Goal: Transaction & Acquisition: Book appointment/travel/reservation

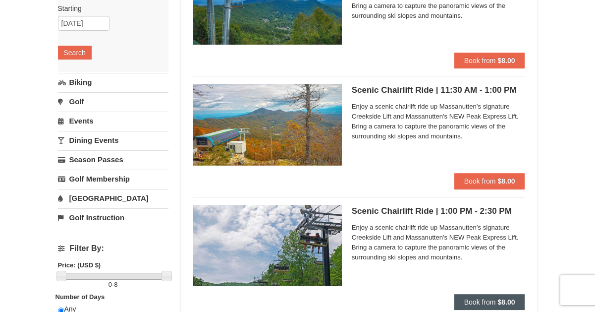
click at [486, 299] on span "Book from" at bounding box center [480, 302] width 32 height 8
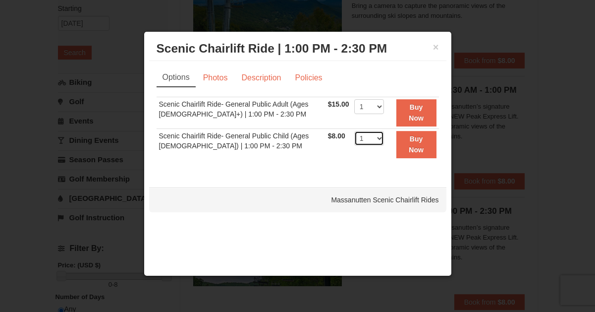
select select "3"
click at [422, 145] on strong "Buy Now" at bounding box center [416, 144] width 15 height 19
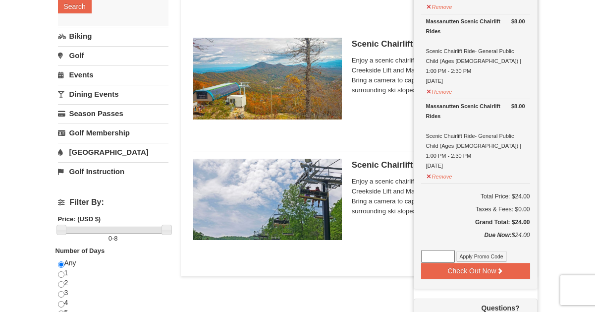
scroll to position [182, 0]
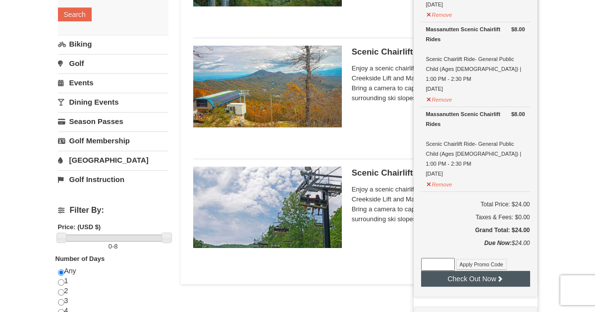
click at [484, 271] on button "Check Out Now" at bounding box center [475, 279] width 109 height 16
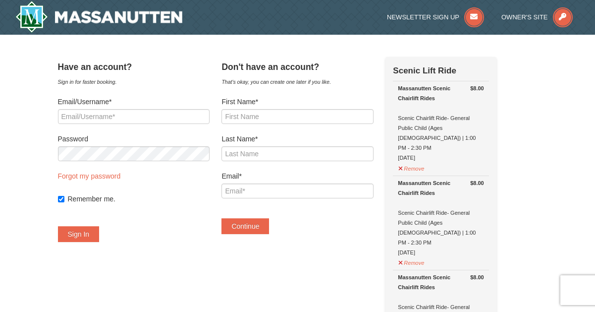
select select "10"
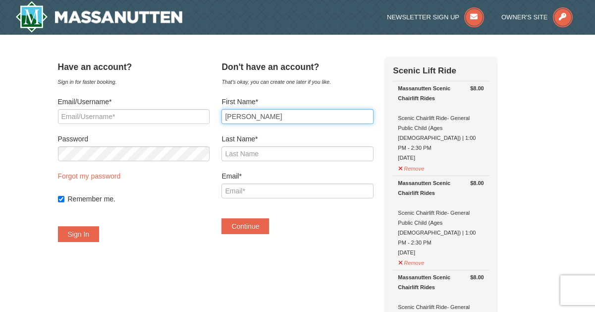
type input "Carolyn"
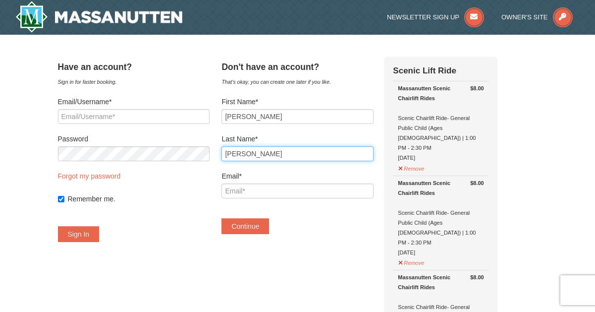
type input "Orr"
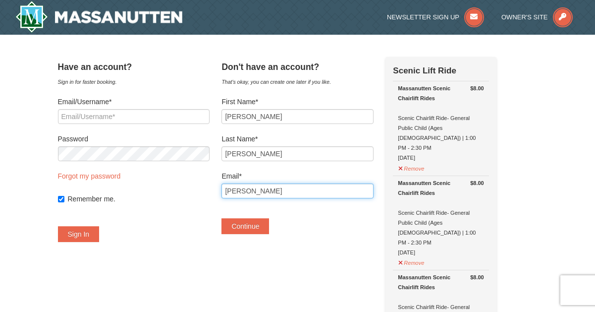
type input "carolyn.orr@me.com"
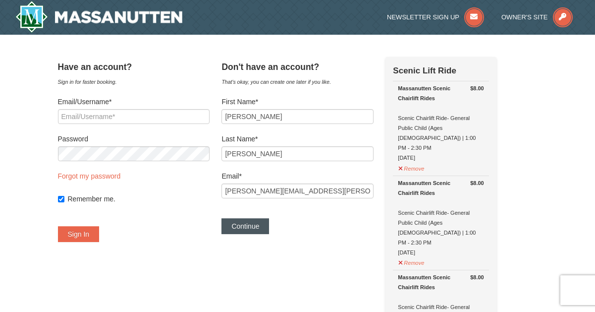
click at [262, 230] on button "Continue" at bounding box center [246, 226] width 48 height 16
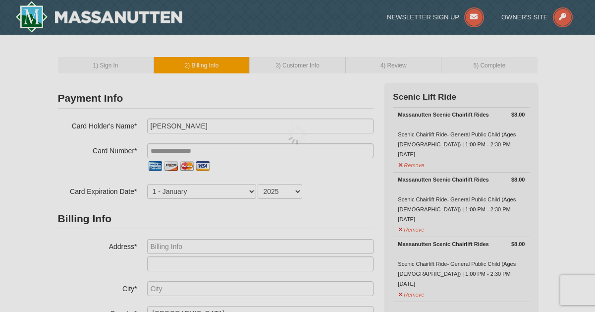
select select "AU"
select select "61"
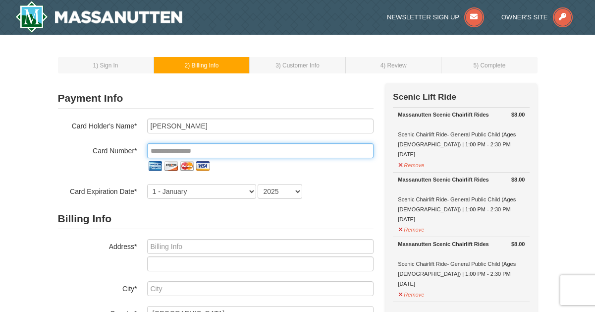
click at [194, 151] on input "tel" at bounding box center [260, 150] width 226 height 15
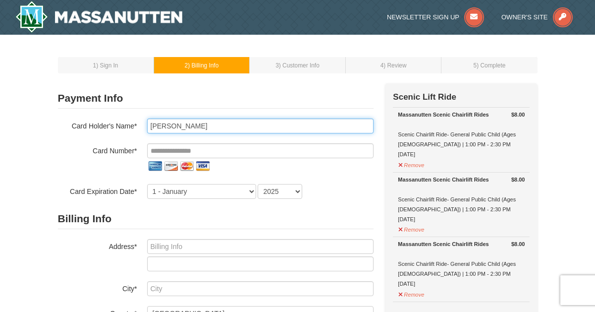
type input "[PERSON_NAME]"
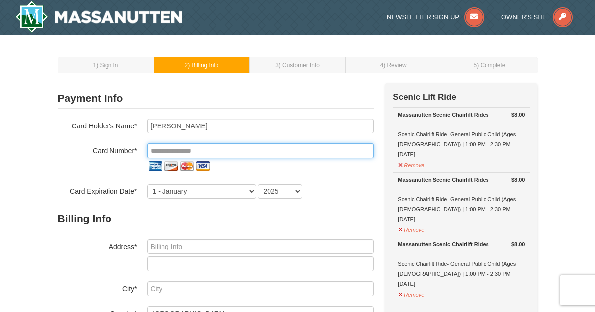
type input "**********"
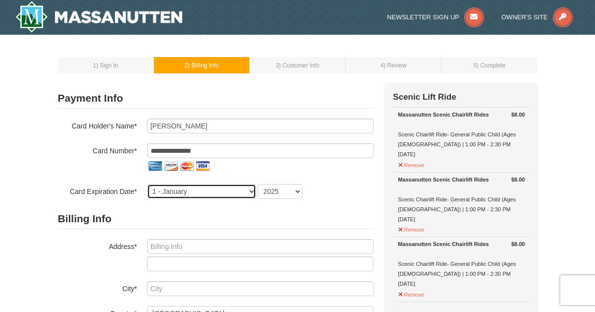
select select "7"
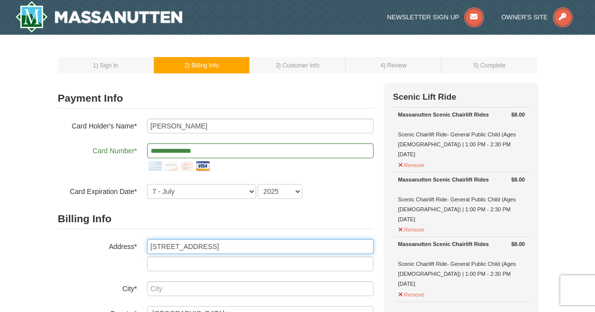
type input "[STREET_ADDRESS]"
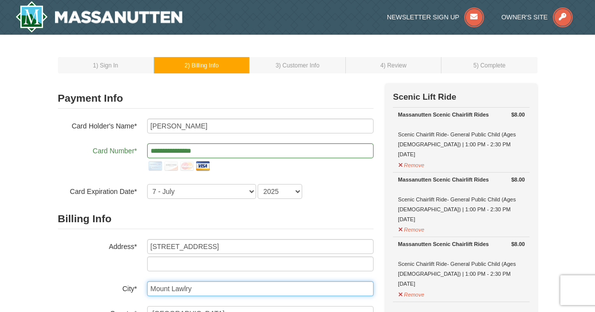
type input "Mount Lawlry"
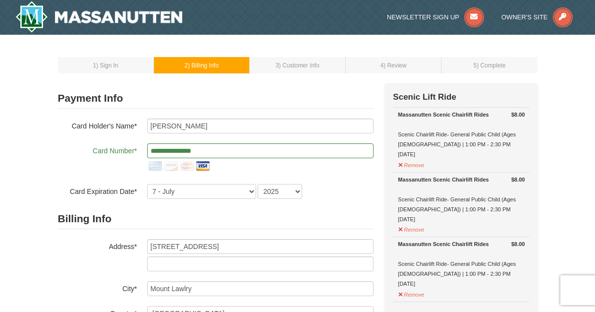
click at [76, 275] on div "Billing Info Address* 33 Woodroyd Street City* Mount Lawlry Country* ----- Sele…" at bounding box center [216, 314] width 316 height 211
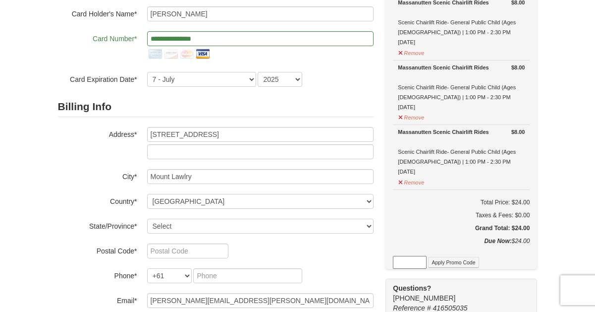
scroll to position [114, 0]
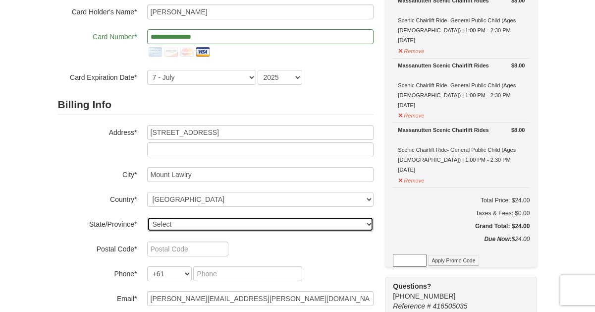
select select "WAX"
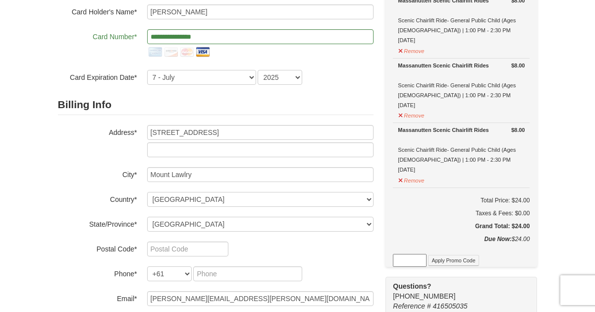
click at [60, 243] on label "Postal Code*" at bounding box center [97, 247] width 79 height 12
click at [167, 251] on input "text" at bounding box center [187, 248] width 81 height 15
type input "6050"
click at [330, 247] on div "6050" at bounding box center [260, 248] width 226 height 15
type input "406665119"
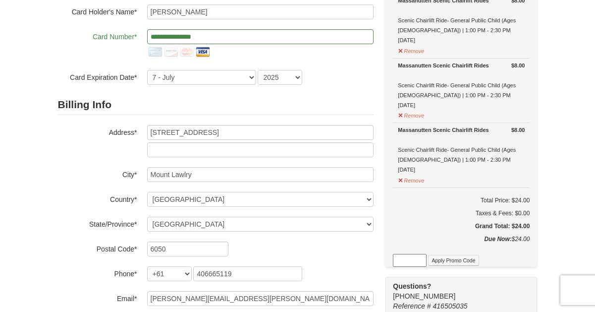
click at [28, 251] on div "1 ) Sign In 2 ) Billing Info 3 ) Customer Info ) Review ×" at bounding box center [297, 249] width 595 height 657
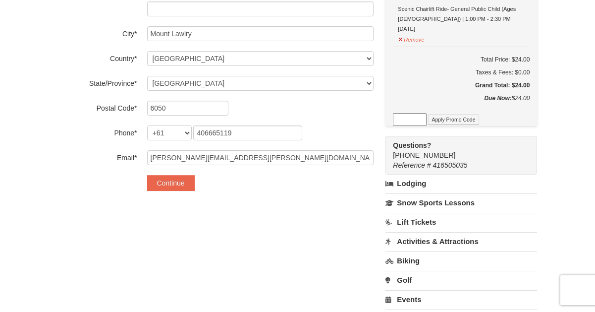
scroll to position [263, 0]
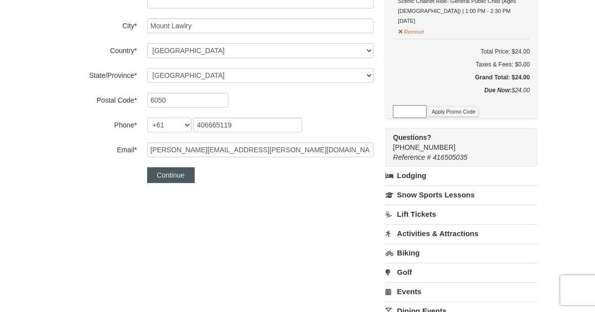
click at [170, 176] on button "Continue" at bounding box center [171, 175] width 48 height 16
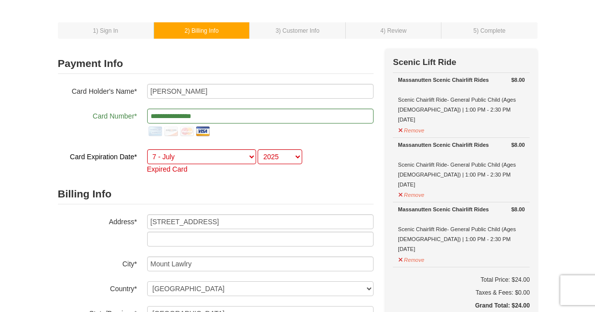
scroll to position [33, 0]
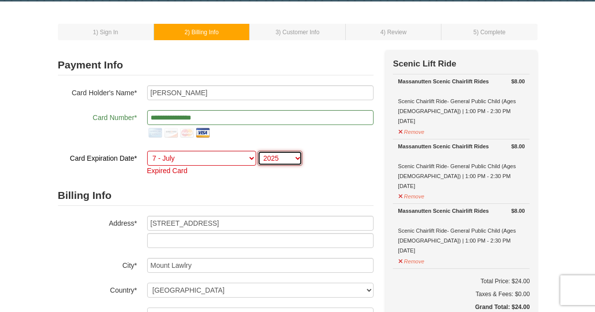
select select "2026"
click at [73, 280] on div "Billing Info Address* 33 Woodroyd Street City* Mount Lawlry Country* ----- Sele…" at bounding box center [216, 290] width 316 height 211
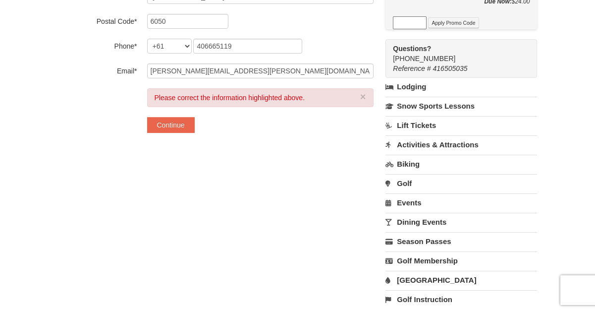
scroll to position [384, 0]
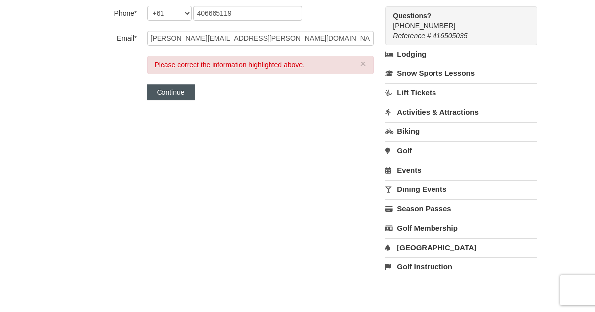
click at [171, 100] on button "Continue" at bounding box center [171, 92] width 48 height 16
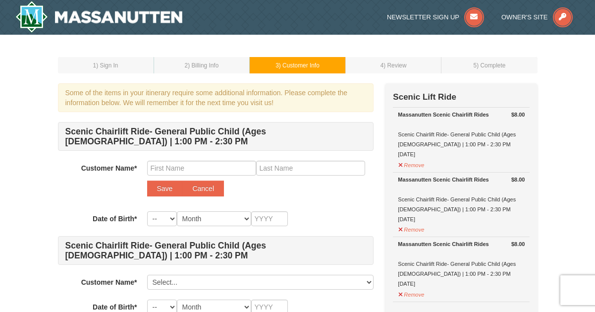
click at [350, 198] on div "Customer Name* Select... Carolyn Orr Add New... Save Cancel" at bounding box center [216, 181] width 316 height 41
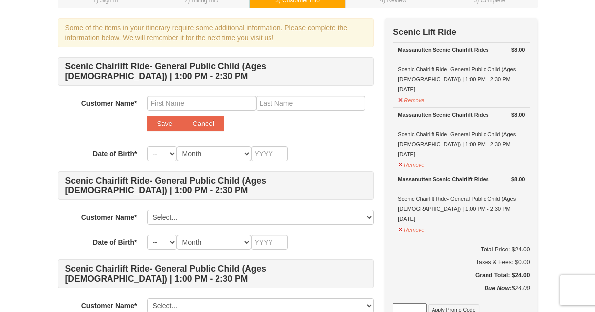
scroll to position [61, 0]
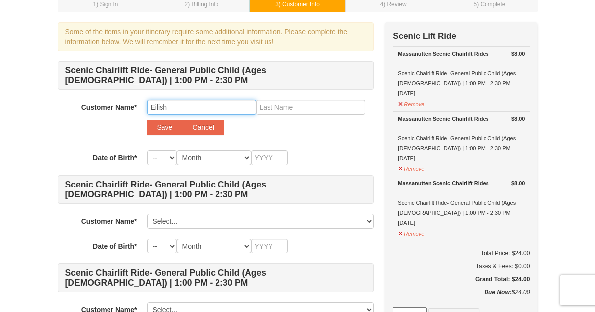
type input "Eilish"
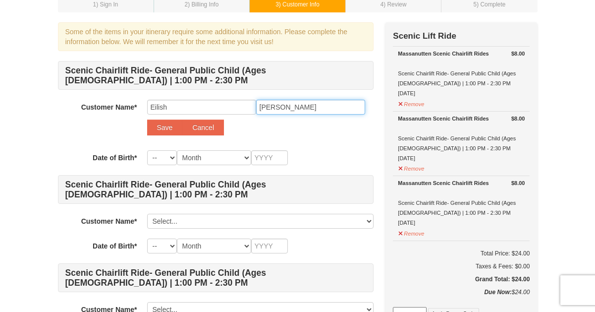
type input "Ward"
select select "12"
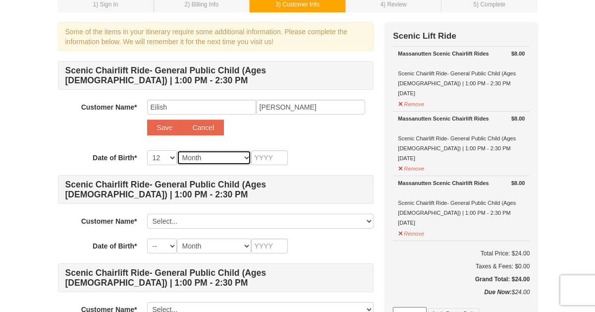
select select "04"
click at [259, 161] on input "text" at bounding box center [269, 157] width 37 height 15
type input "2013"
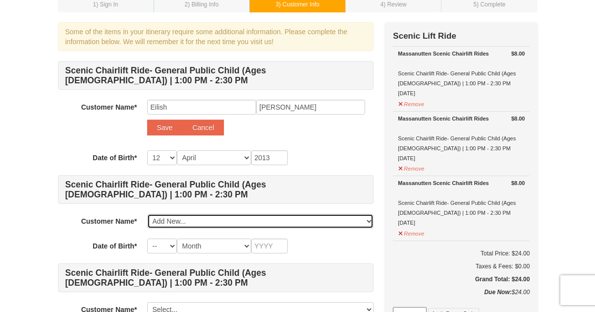
select select
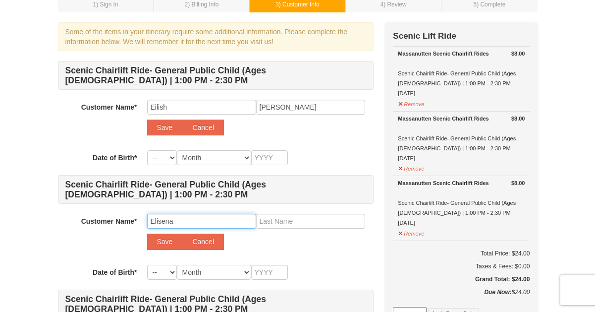
type input "Elisena"
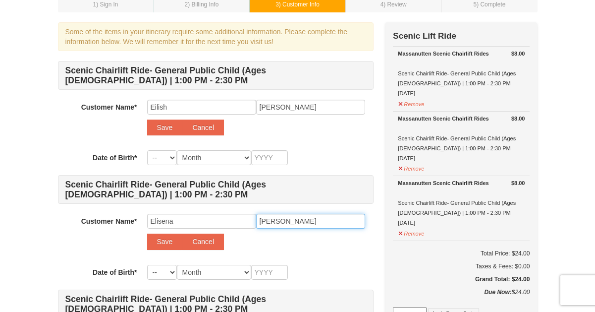
type input "Ward"
select select "26"
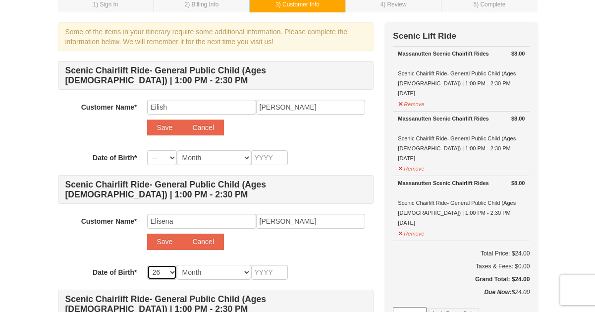
select select "26"
select select "10"
click at [256, 271] on input "text" at bounding box center [269, 272] width 37 height 15
type input "1"
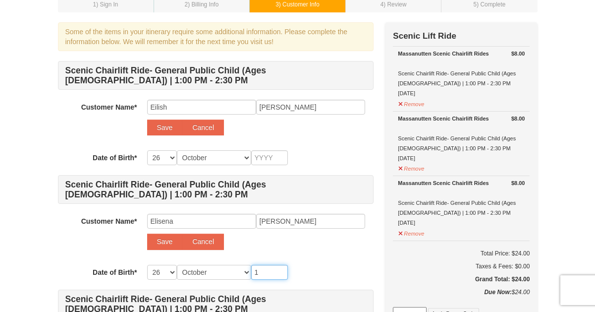
type input "1"
type input "2"
type input "20"
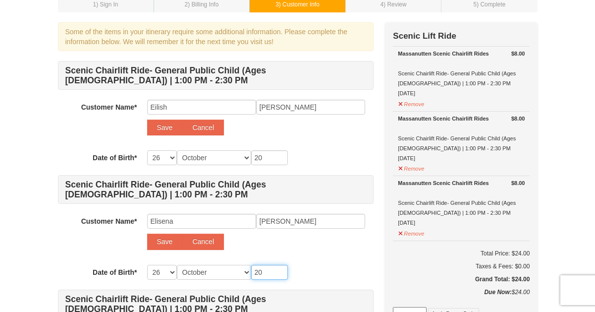
type input "201"
type input "2015"
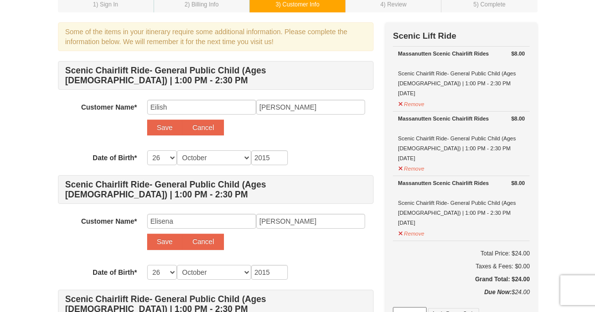
click at [327, 251] on div "Customer Name* Select... Carolyn Orr Add New... Elisena Ward Save Cancel" at bounding box center [216, 234] width 316 height 41
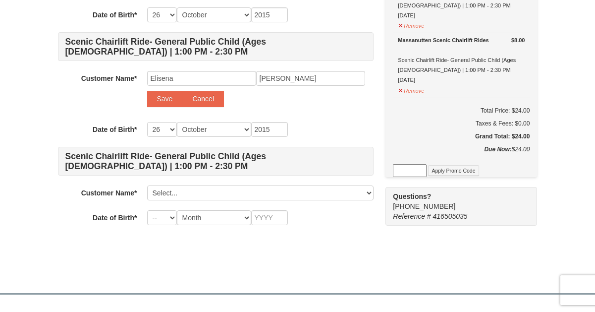
scroll to position [208, 0]
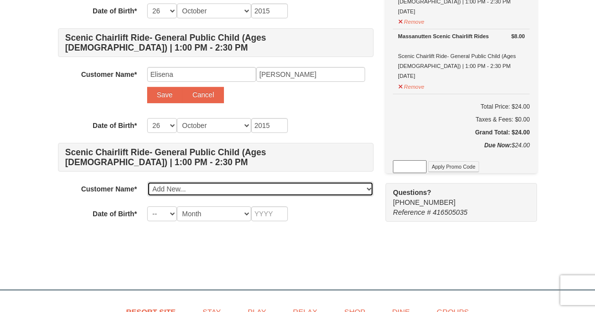
select select
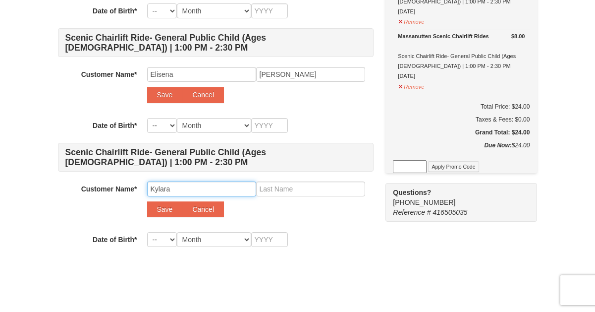
type input "Kylara"
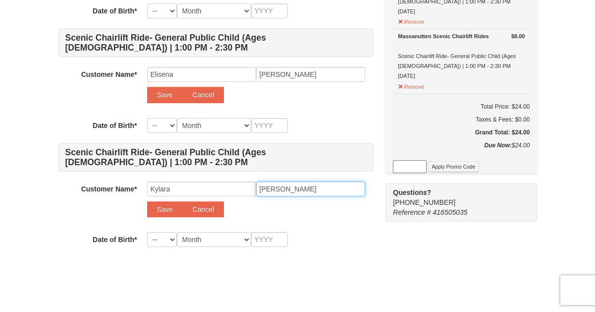
type input "Ward"
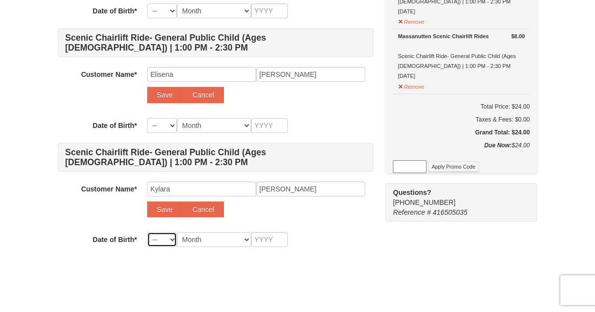
select select "17"
select select "12"
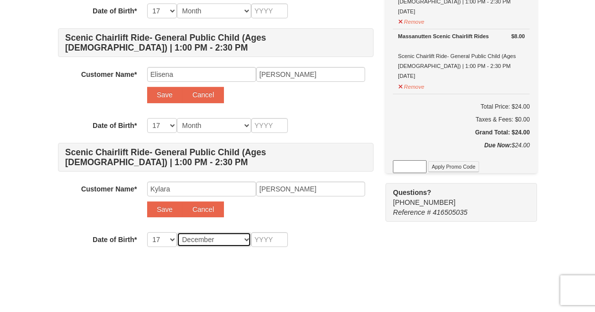
select select "12"
click at [261, 235] on input "text" at bounding box center [269, 239] width 37 height 15
type input "2"
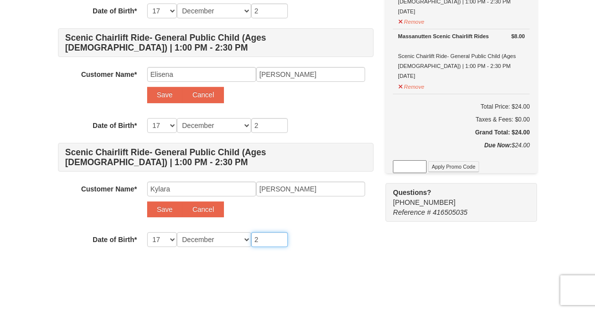
type input "20"
type input "201"
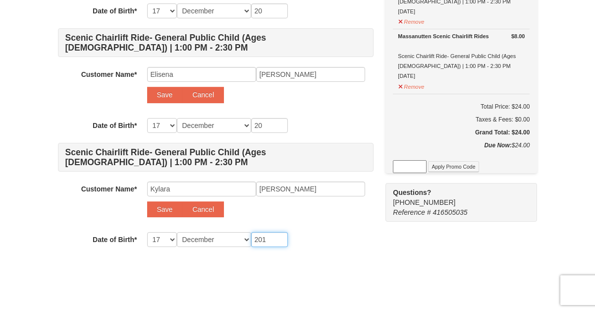
type input "201"
type input "2015"
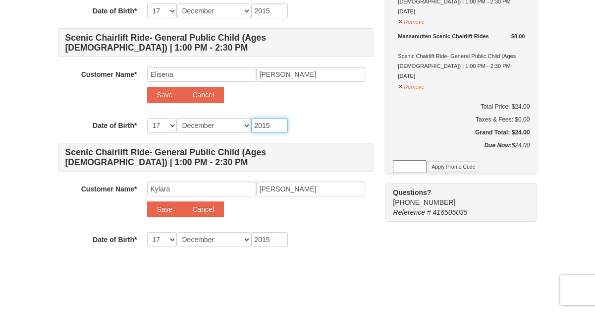
click at [282, 125] on input "2015" at bounding box center [269, 125] width 37 height 15
type input "201"
type input "2013"
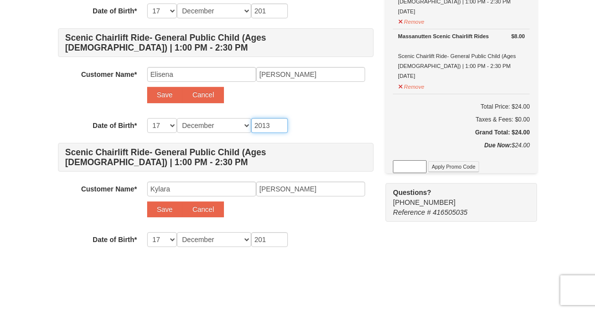
type input "2013"
click at [316, 225] on div "Scenic Chairlift Ride- General Public Child (Ages 6 - 12) | 1:00 PM - 2:30 PM C…" at bounding box center [216, 80] width 316 height 333
click at [303, 101] on div "Save Cancel" at bounding box center [260, 95] width 226 height 16
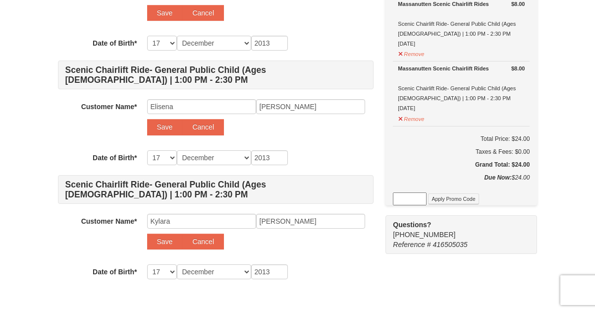
scroll to position [176, 0]
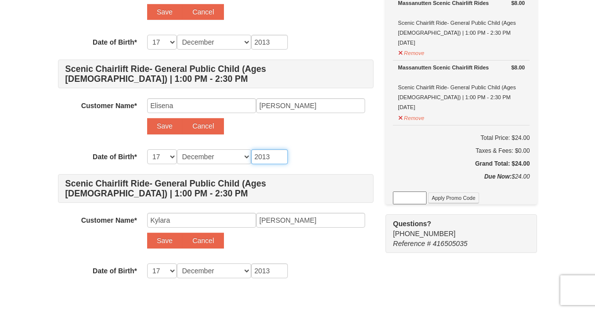
click at [272, 154] on input "2013" at bounding box center [269, 156] width 37 height 15
click at [276, 270] on input "2013" at bounding box center [269, 270] width 37 height 15
type input "201"
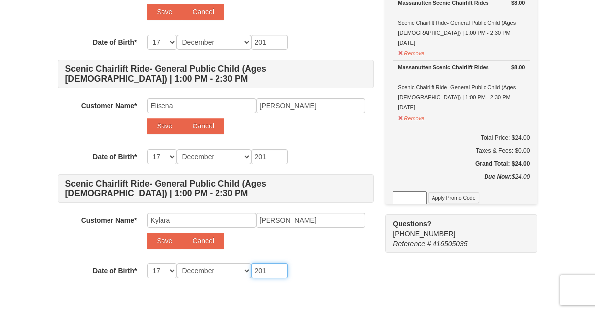
type input "2014"
click at [315, 273] on div "-- 01 02 03 04 05 06 07 08 09 10 11 12 13 14 15 16 17 18 19 20 21 22 23 24 25 2…" at bounding box center [260, 270] width 226 height 15
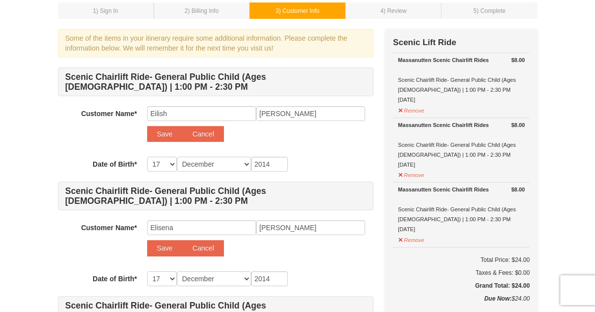
scroll to position [62, 0]
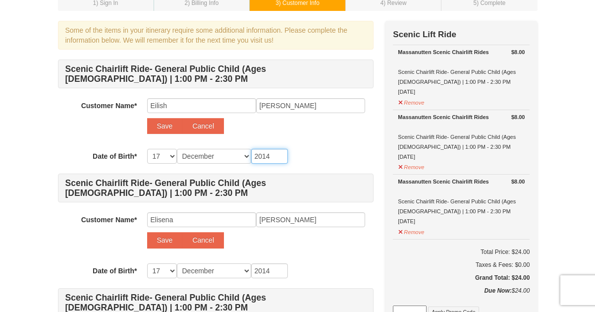
click at [275, 161] on input "2014" at bounding box center [269, 156] width 37 height 15
type input "201"
type input "2014"
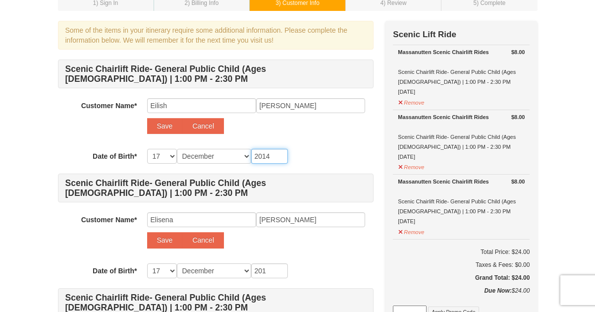
type input "2014"
click at [330, 250] on div "Customer Name* Select... Carolyn Orr Add New... Elisena Ward Save Cancel" at bounding box center [216, 232] width 316 height 41
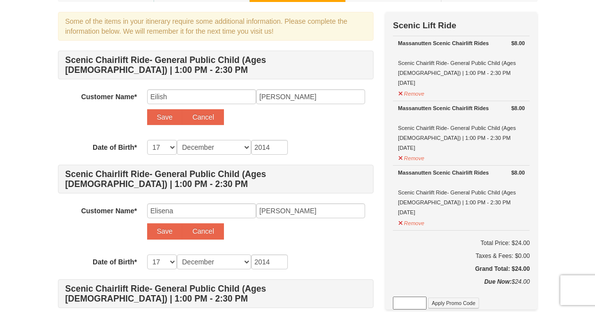
scroll to position [117, 0]
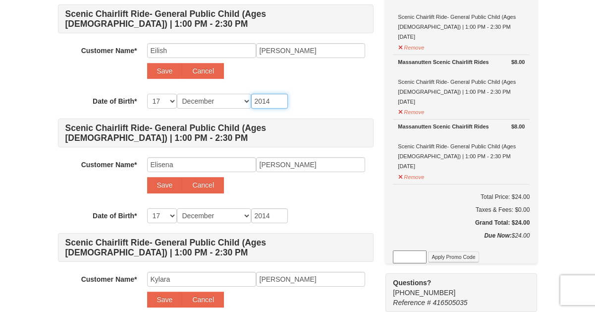
click at [276, 100] on input "2014" at bounding box center [269, 101] width 37 height 15
type input "201"
type input "2013"
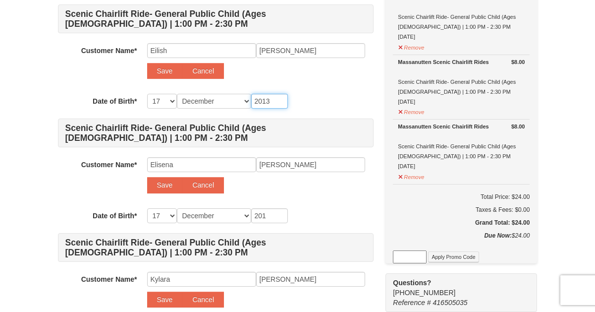
type input "2013"
click at [164, 72] on button "Save" at bounding box center [165, 71] width 36 height 16
select select
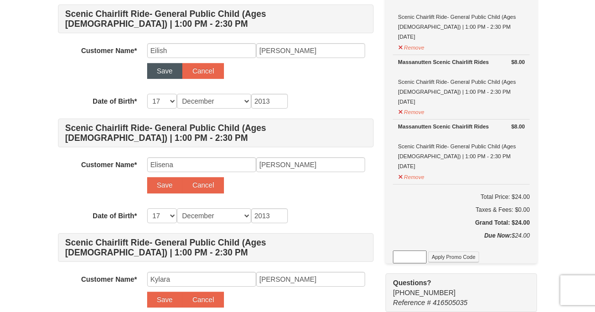
select select
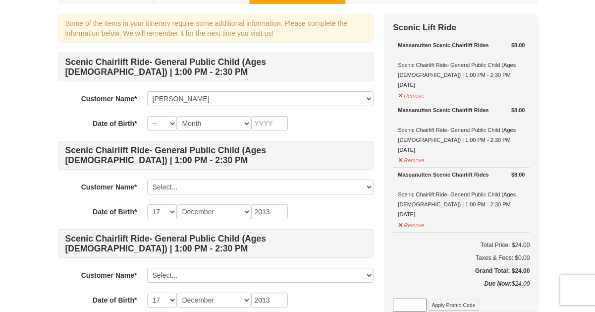
scroll to position [-4, 0]
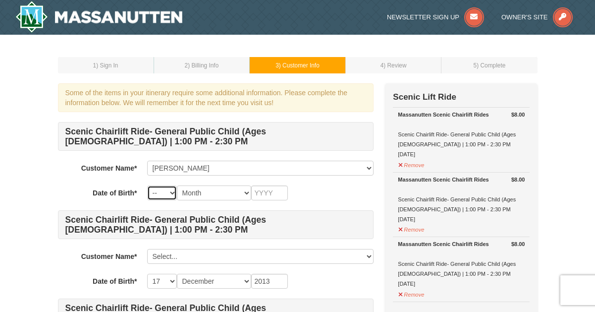
select select "12"
select select "04"
click at [268, 199] on input "text" at bounding box center [269, 192] width 37 height 15
type input "2013"
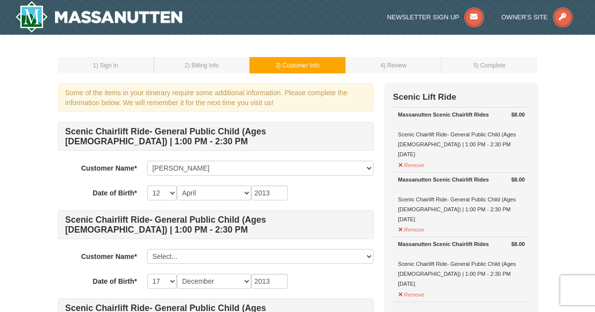
click at [336, 185] on div "-- 01 02 03 04 05 06 07 08 09 10 11 12 13 14 15 16 17 18 19 20 21 22 23 24 25 2…" at bounding box center [260, 192] width 226 height 15
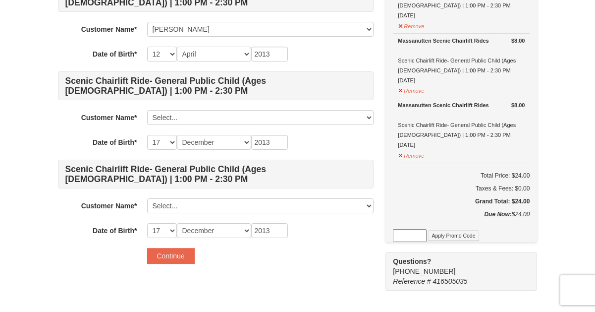
scroll to position [136, 0]
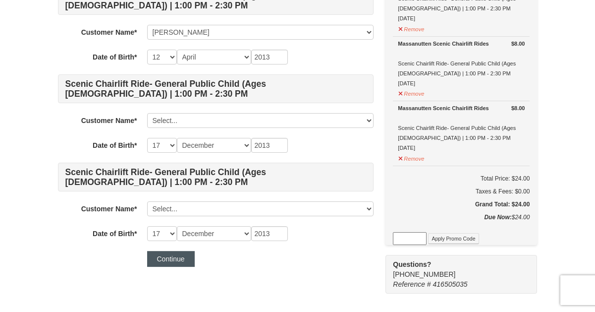
click at [181, 254] on button "Continue" at bounding box center [171, 259] width 48 height 16
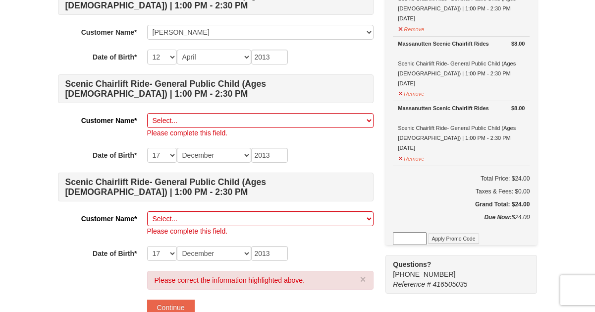
click at [24, 134] on div "1 ) Sign In 2 ) Billing Info 3 ) Customer Info ) Review ×" at bounding box center [297, 123] width 595 height 449
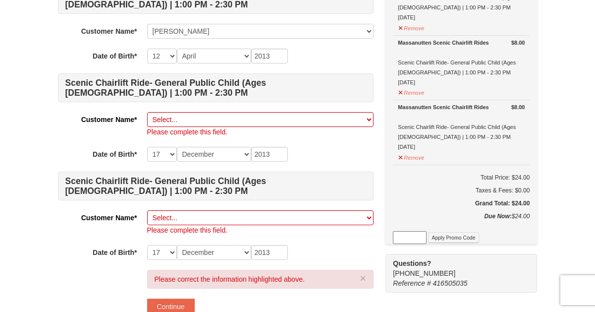
scroll to position [79, 0]
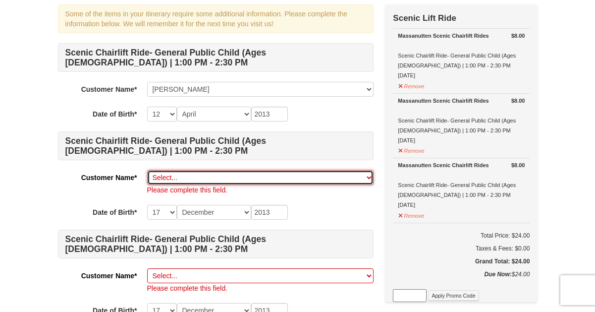
select select "28344117"
select select "12"
select select "04"
select select
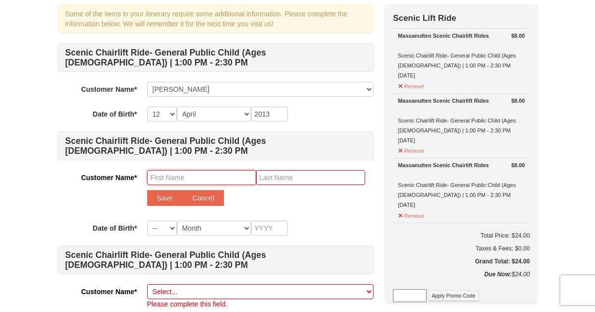
click at [195, 174] on input "text" at bounding box center [201, 177] width 109 height 15
type input "Elisena"
type input "Ward"
click at [173, 201] on button "Save" at bounding box center [165, 198] width 36 height 16
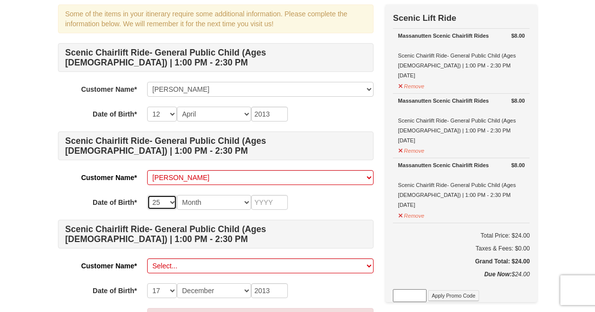
select select "26"
select select "10"
click at [266, 198] on input "text" at bounding box center [269, 202] width 37 height 15
type input "2013"
click at [330, 194] on div "Scenic Chairlift Ride- General Public Child (Ages 6 - 12) | 1:00 PM - 2:30 PM C…" at bounding box center [216, 170] width 316 height 255
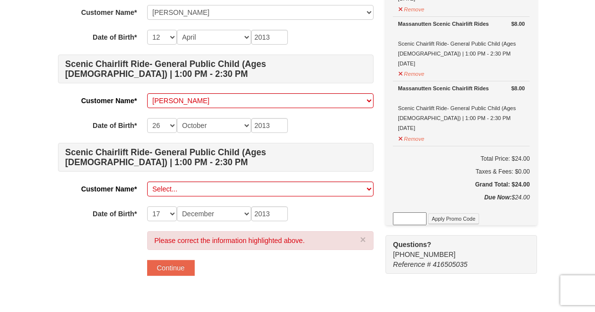
scroll to position [197, 0]
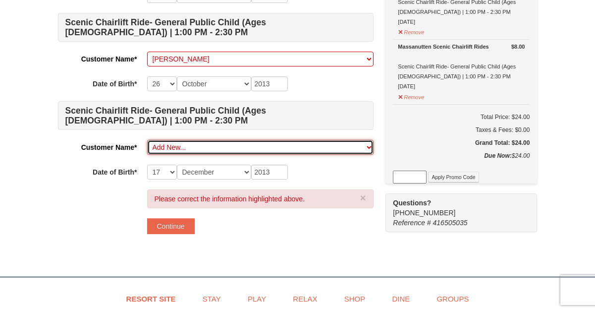
select select
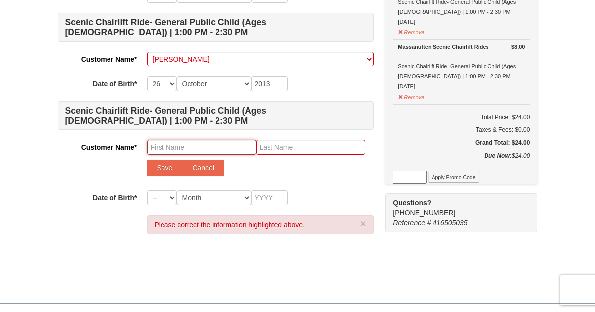
click at [204, 145] on input "text" at bounding box center [201, 147] width 109 height 15
type input "Kylara"
click at [346, 146] on input "text" at bounding box center [310, 147] width 109 height 15
type input "Ward"
click at [119, 154] on div "Customer Name* Select... Carolyn Orr Eilish Ward Elisena Ward Add New... Kylara…" at bounding box center [216, 160] width 316 height 41
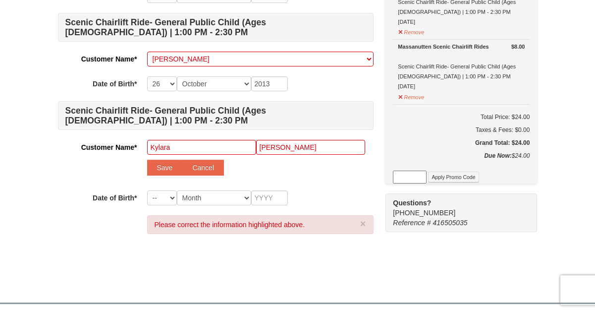
click at [329, 169] on div "Save Cancel" at bounding box center [260, 168] width 226 height 16
click at [299, 177] on div "Customer Name* Select... Carolyn Orr Eilish Ward Elisena Ward Add New... Kylara…" at bounding box center [216, 160] width 316 height 41
click at [164, 171] on button "Save" at bounding box center [165, 168] width 36 height 16
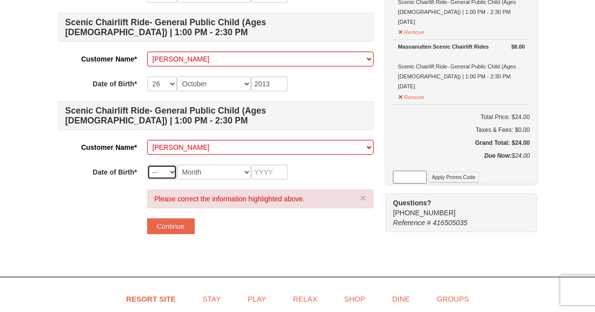
select select "17"
select select "12"
click at [268, 169] on input "text" at bounding box center [269, 172] width 37 height 15
type input "2015"
click at [267, 243] on div "Some of the items in your itinerary require some additional information. Please…" at bounding box center [216, 65] width 316 height 358
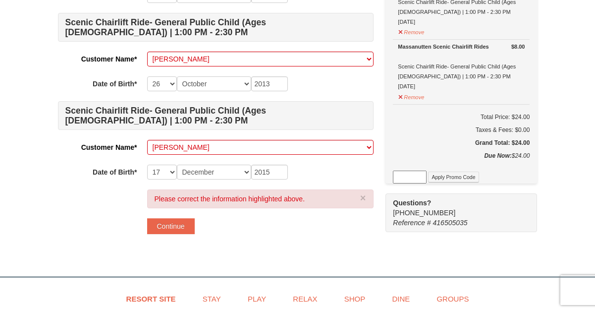
click at [212, 236] on div "Some of the items in your itinerary require some additional information. Please…" at bounding box center [216, 65] width 316 height 358
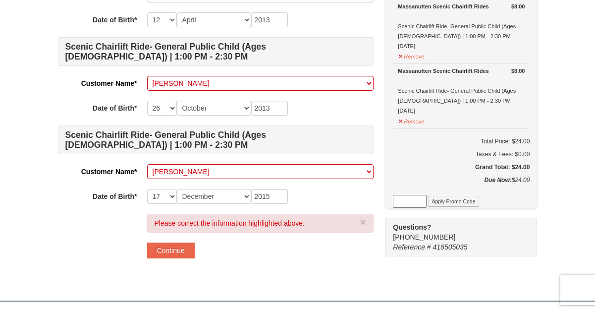
scroll to position [192, 0]
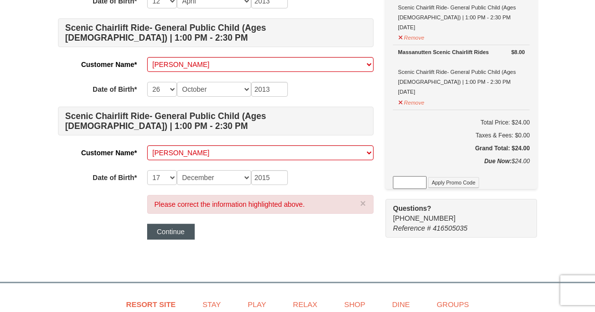
click at [176, 233] on button "Continue" at bounding box center [171, 232] width 48 height 16
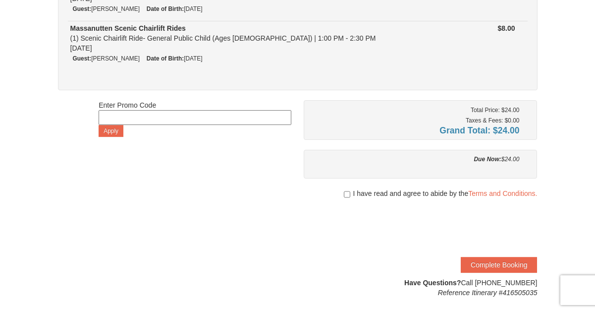
scroll to position [202, 0]
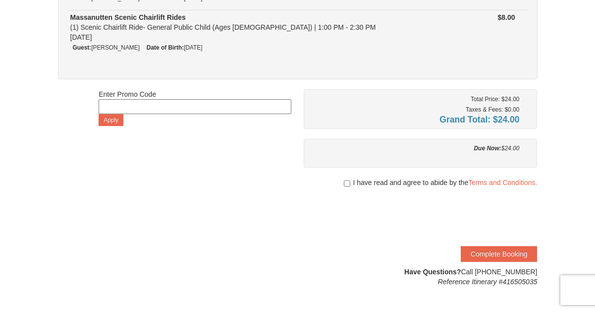
click at [344, 183] on input "checkbox" at bounding box center [347, 183] width 6 height 8
checkbox input "true"
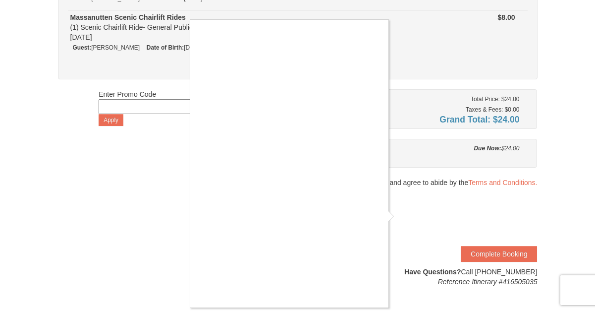
click at [401, 219] on div at bounding box center [297, 156] width 595 height 312
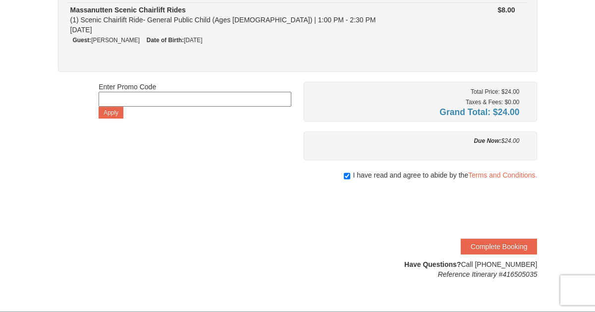
scroll to position [212, 0]
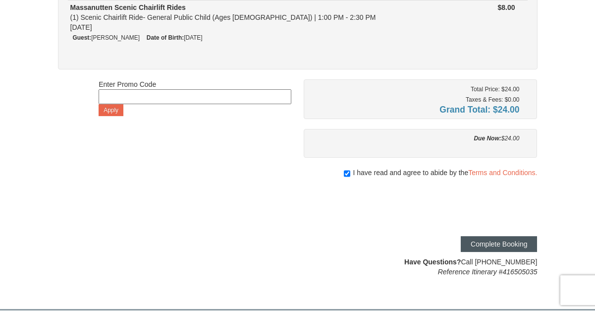
click at [487, 242] on button "Complete Booking" at bounding box center [499, 244] width 76 height 16
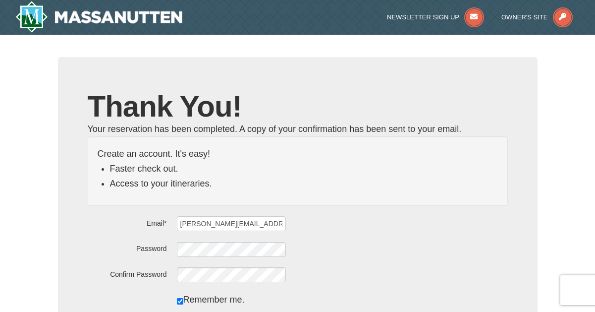
click at [45, 122] on div "× Thank You! Your reservation has been completed. A copy of your confirmation h…" at bounding box center [297, 267] width 595 height 465
click at [361, 233] on form "Email* [PERSON_NAME][EMAIL_ADDRESS][PERSON_NAME][DOMAIN_NAME] Password Confirm …" at bounding box center [298, 274] width 420 height 117
